Goal: Find specific page/section: Find specific page/section

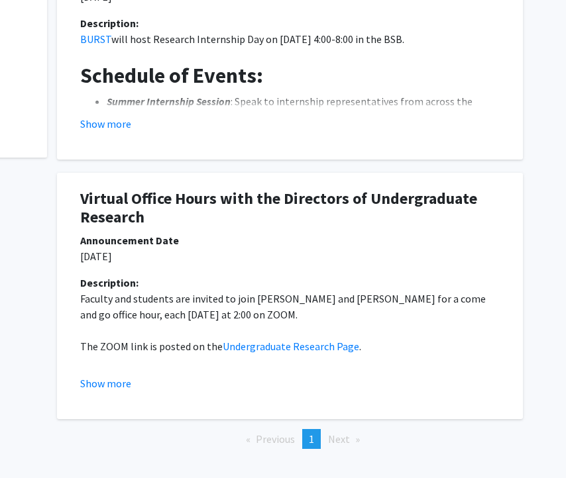
scroll to position [0, 229]
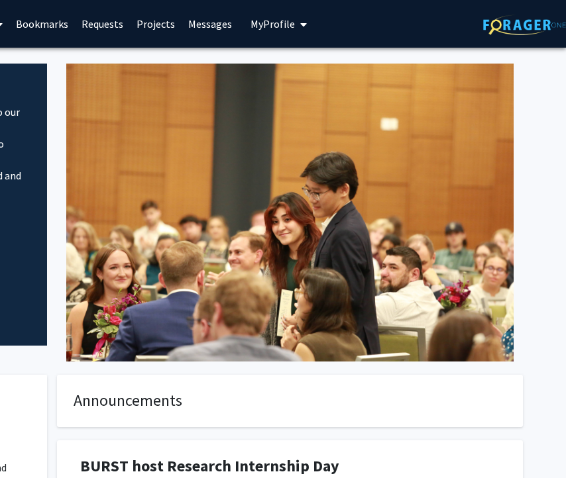
click at [282, 23] on span "My Profile" at bounding box center [272, 23] width 44 height 13
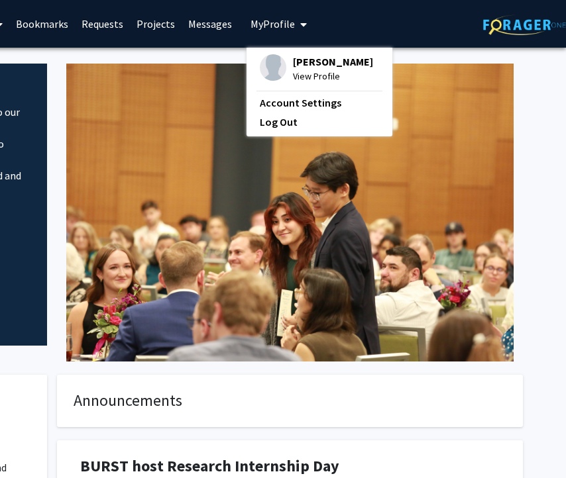
click at [317, 65] on span "[PERSON_NAME]" at bounding box center [333, 61] width 80 height 15
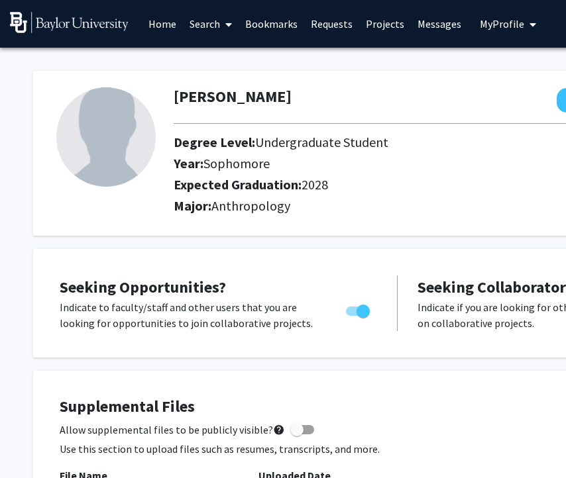
click at [228, 25] on icon at bounding box center [228, 24] width 7 height 11
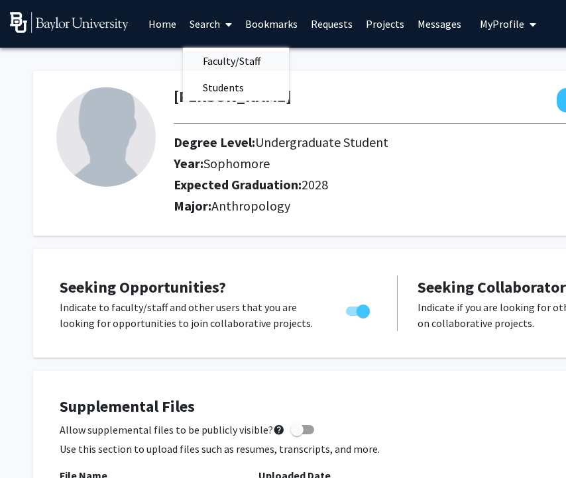
click at [236, 58] on span "Faculty/Staff" at bounding box center [231, 61] width 97 height 27
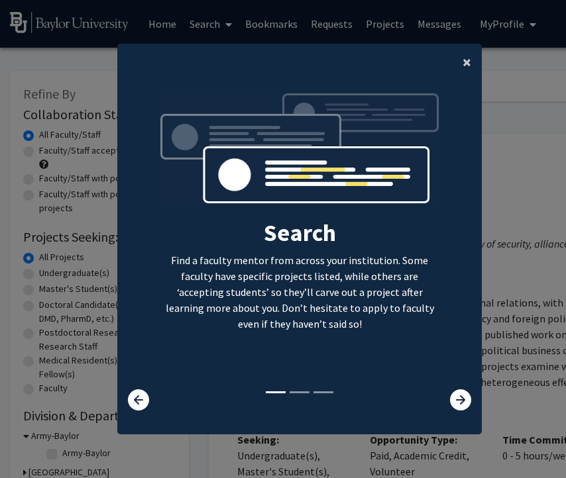
click at [464, 64] on span "×" at bounding box center [466, 62] width 9 height 21
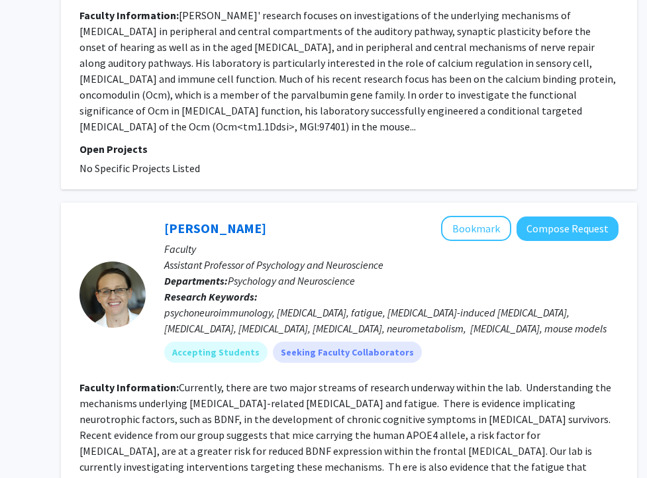
scroll to position [3684, 148]
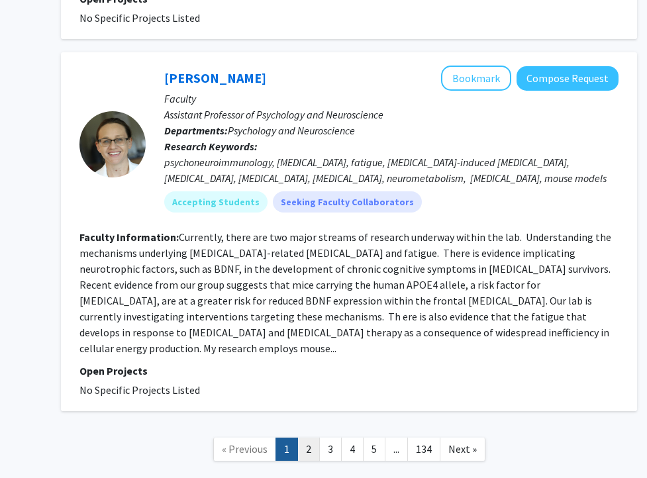
click at [305, 438] on link "2" at bounding box center [308, 449] width 23 height 23
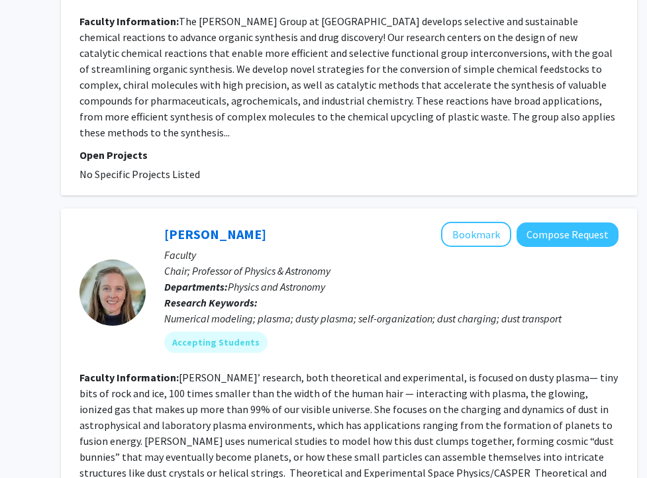
scroll to position [3092, 148]
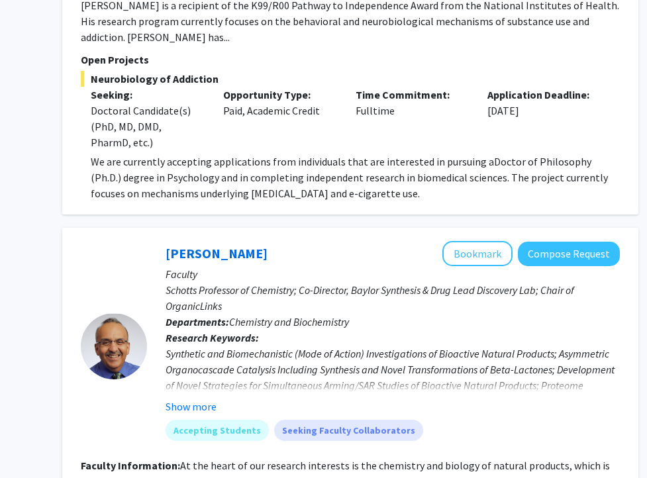
scroll to position [554, 146]
